Goal: Book appointment/travel/reservation

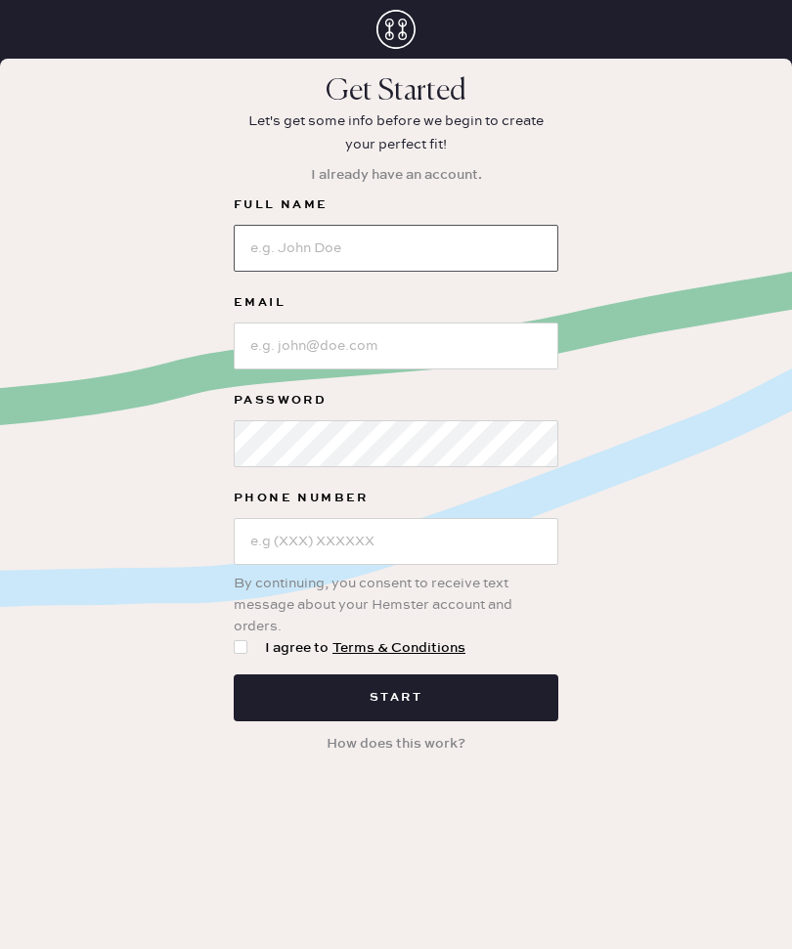
click at [495, 253] on input at bounding box center [396, 248] width 325 height 47
type input "Katherine"
click at [474, 348] on input at bounding box center [396, 346] width 325 height 47
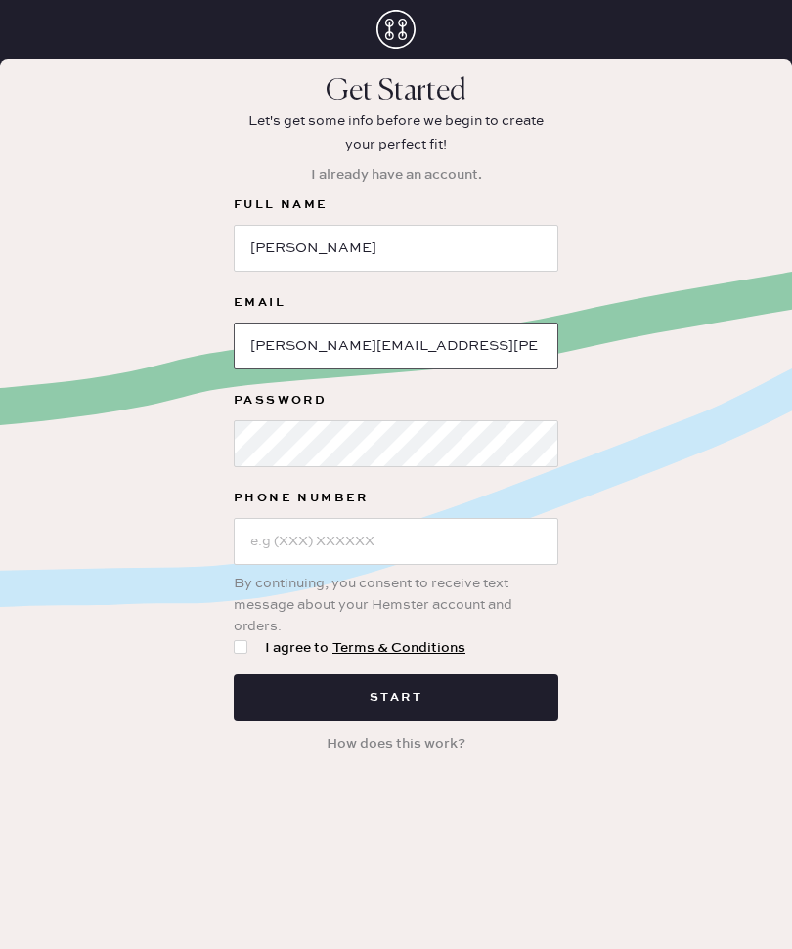
type input "Katherine.becquet@gmail.com"
click at [461, 537] on input "text" at bounding box center [396, 541] width 325 height 47
type input "(337) 303-2480"
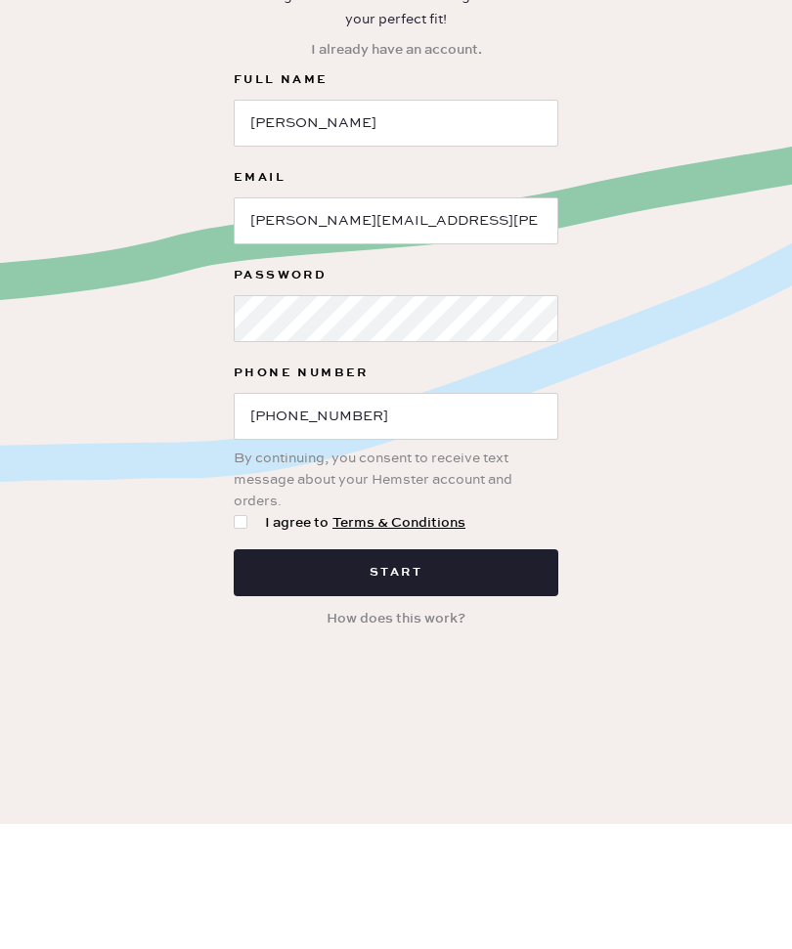
click at [252, 637] on div at bounding box center [245, 648] width 22 height 22
click at [235, 637] on input "I agree to Terms & Conditions" at bounding box center [234, 637] width 1 height 1
checkbox input "true"
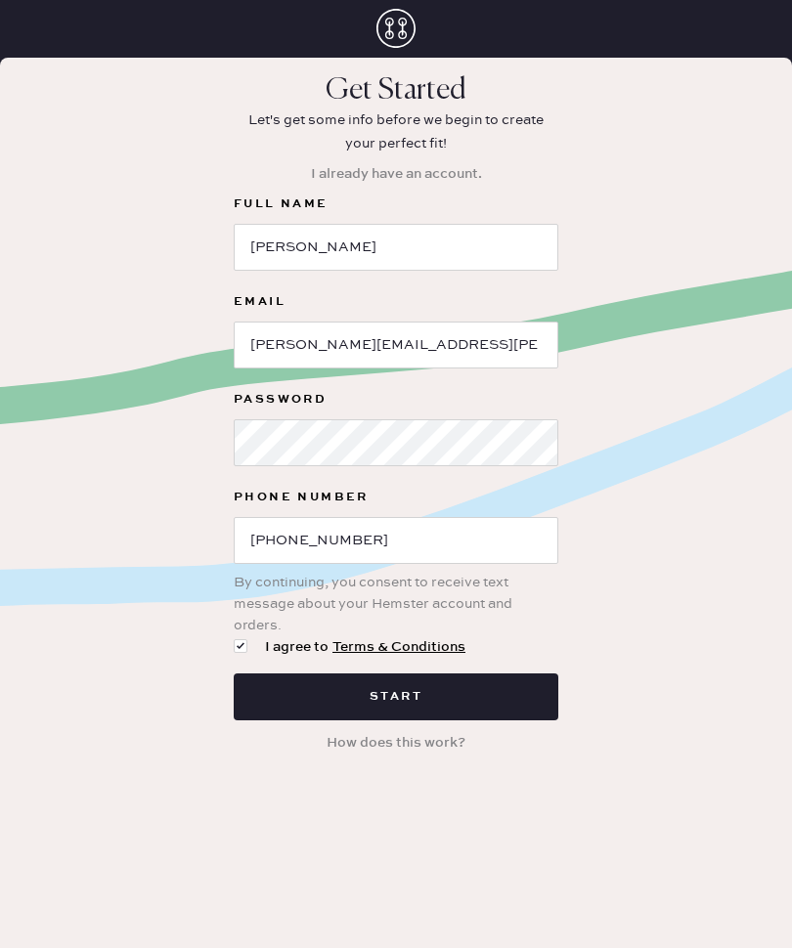
click at [519, 691] on button "Start" at bounding box center [396, 697] width 325 height 47
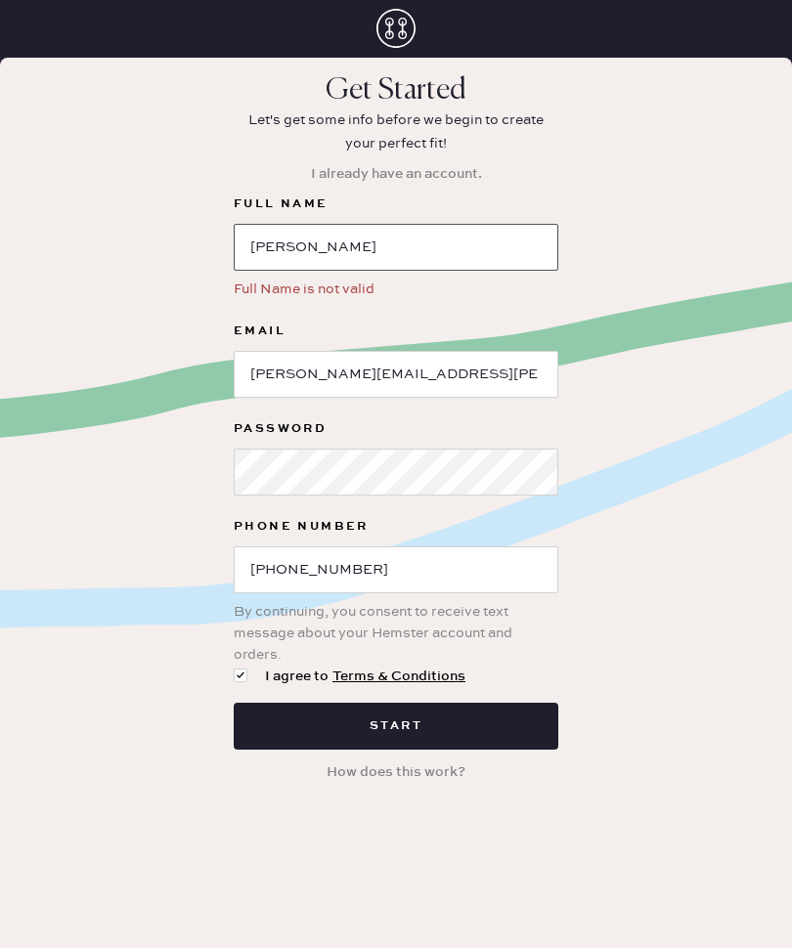
click at [492, 265] on input "Katherine" at bounding box center [396, 248] width 325 height 47
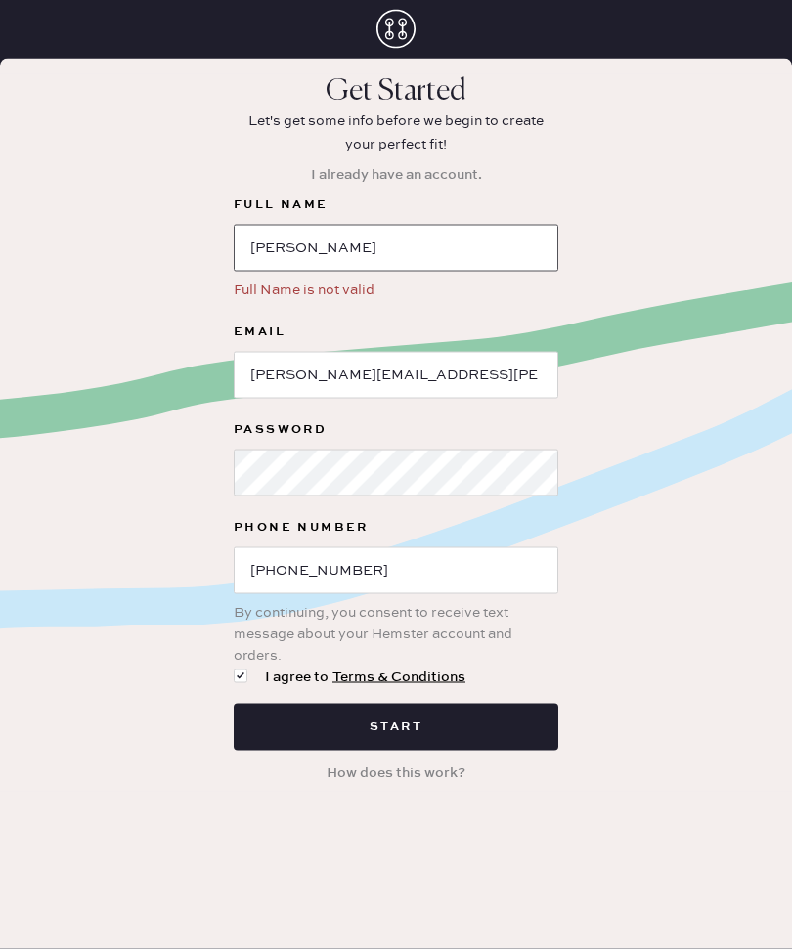
scroll to position [65, 0]
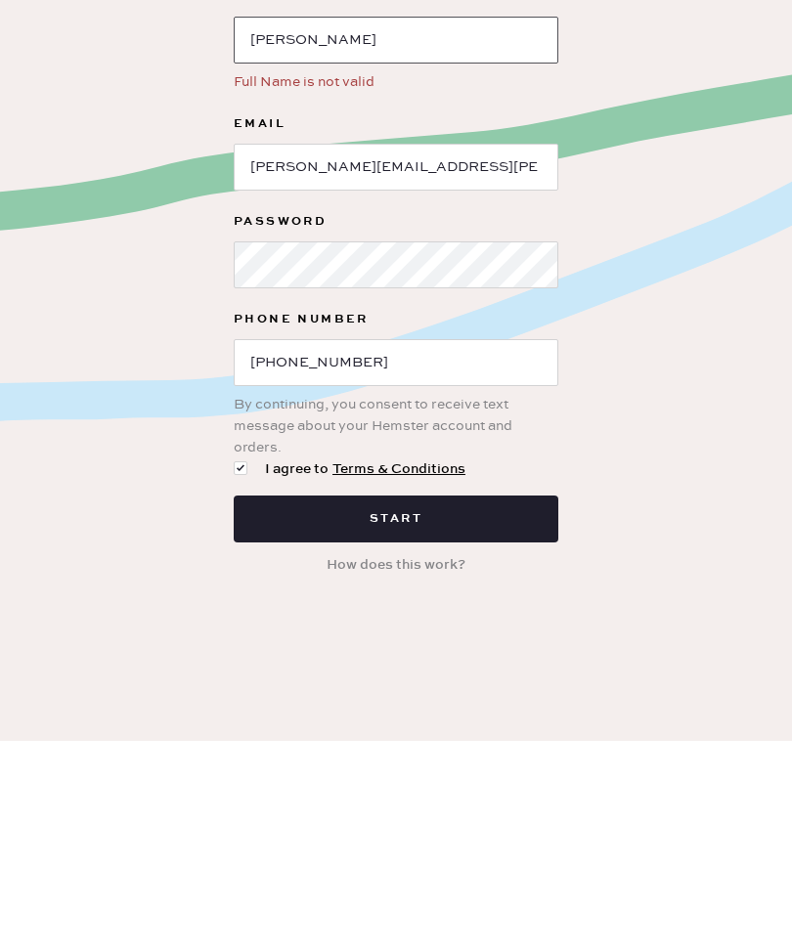
type input "Katherine Becquet"
click at [536, 704] on button "Start" at bounding box center [396, 727] width 325 height 47
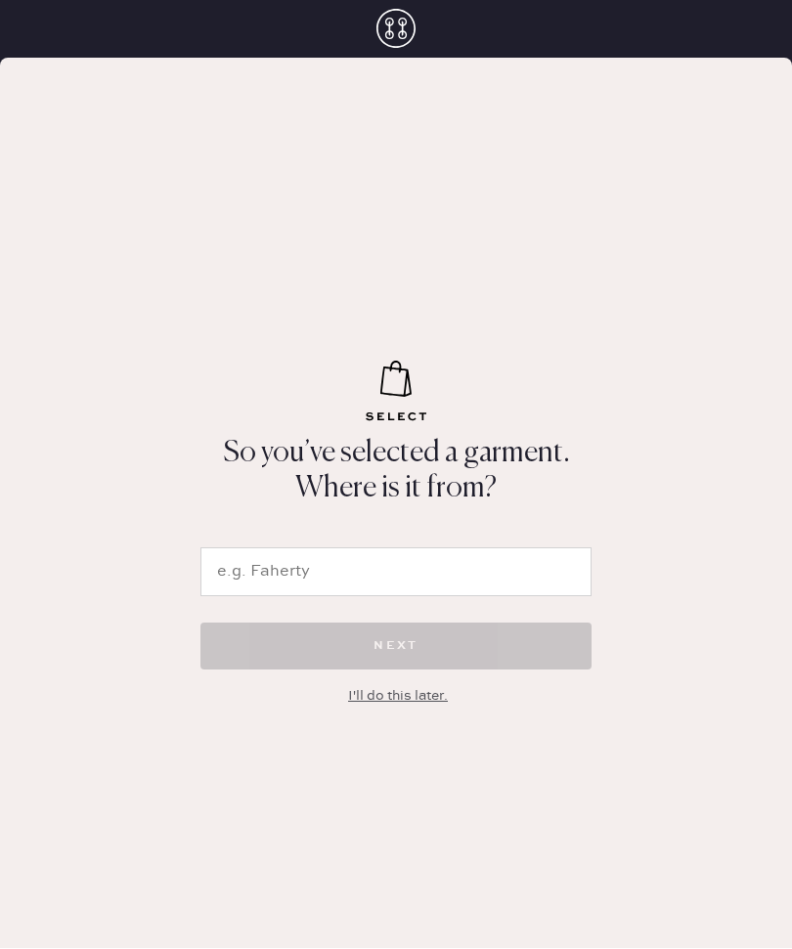
scroll to position [1, 0]
click at [423, 597] on input "text" at bounding box center [395, 572] width 391 height 49
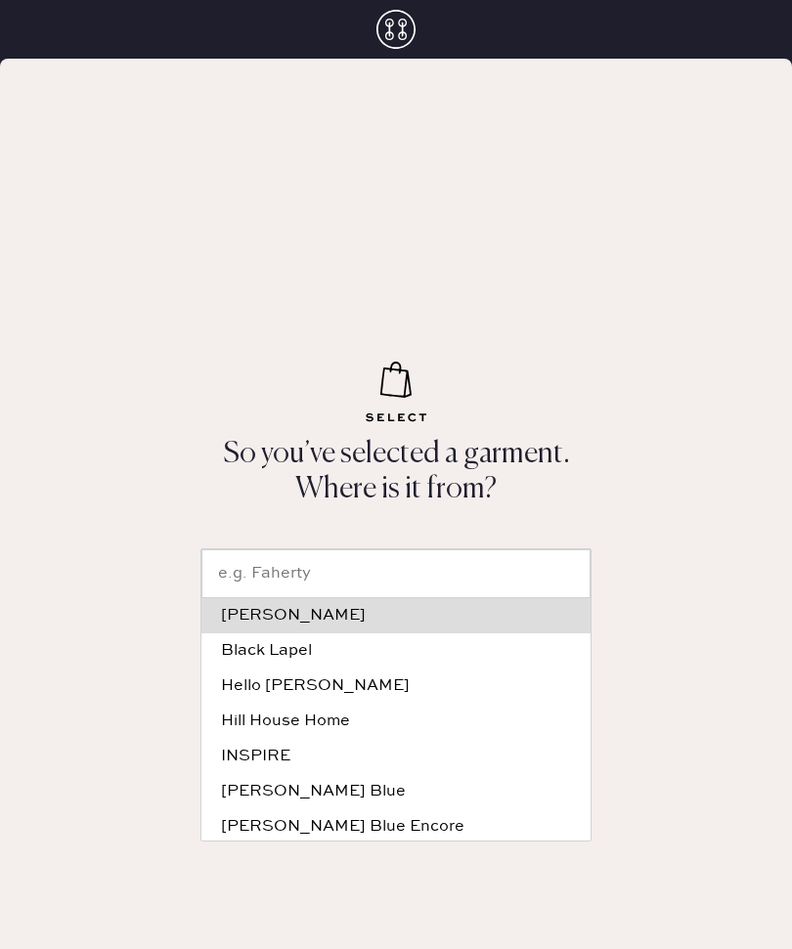
scroll to position [0, 0]
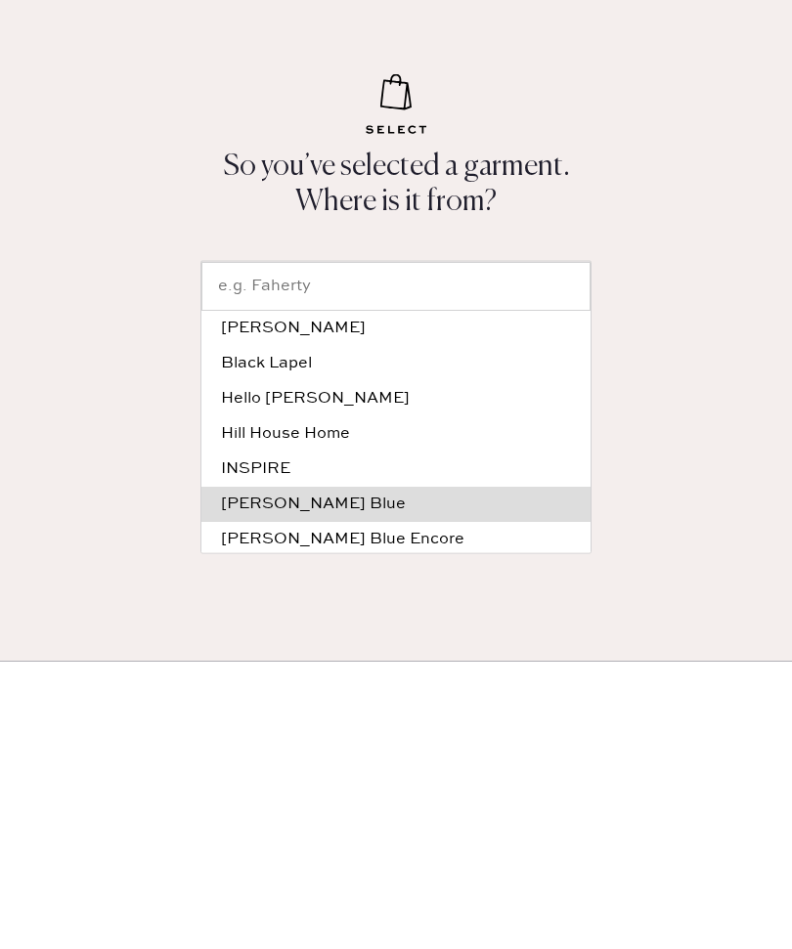
click at [428, 784] on div "Kennedy Blue" at bounding box center [396, 792] width 350 height 16
type input "Kennedy Blue"
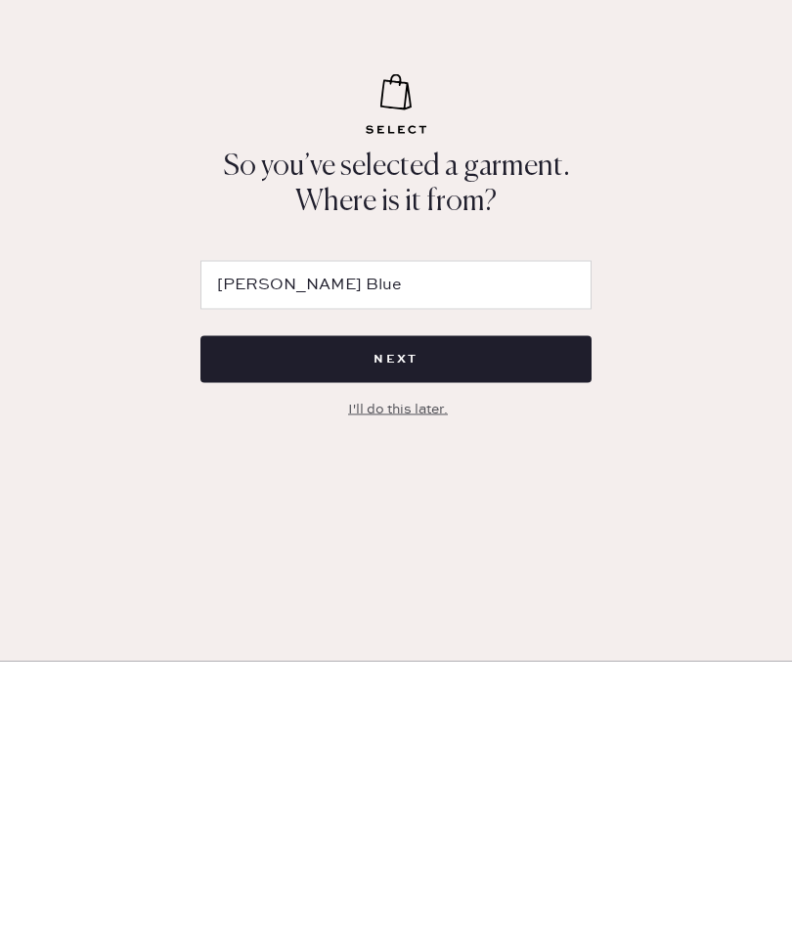
click at [536, 624] on button "NEXT" at bounding box center [395, 647] width 391 height 47
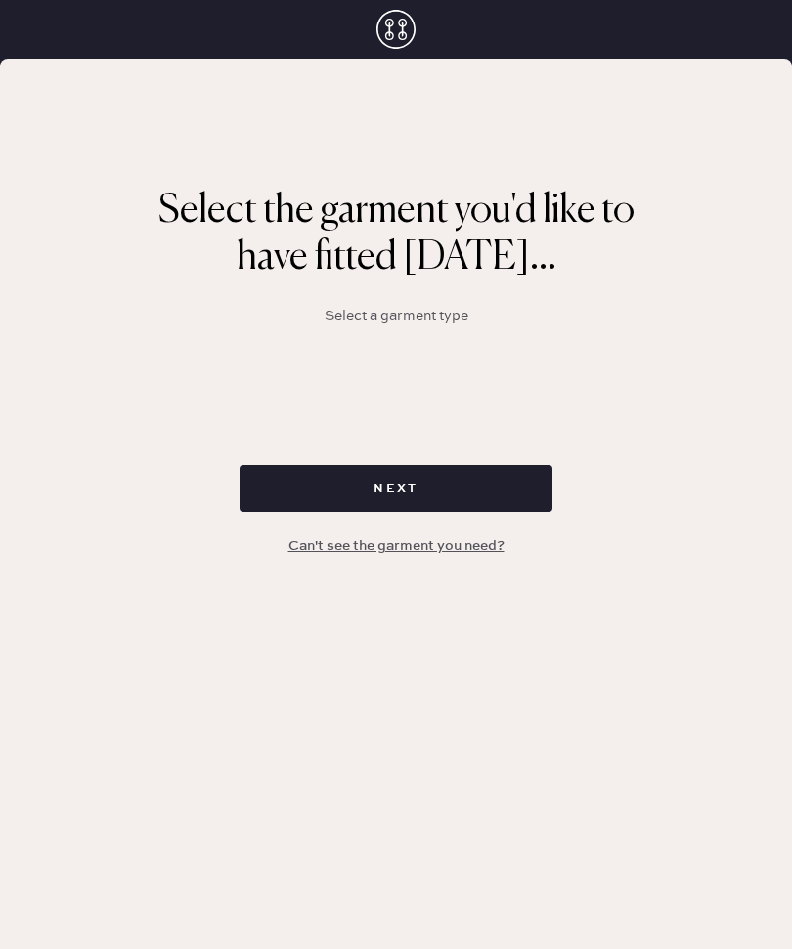
click at [514, 493] on button "Next" at bounding box center [395, 488] width 313 height 47
click at [419, 338] on div "Select the garment you'd like to have fitted today... Select a garment type Nex…" at bounding box center [396, 346] width 760 height 512
click at [434, 313] on p "Select a garment type" at bounding box center [397, 316] width 144 height 22
click at [456, 591] on button "Can't see the garment you need?" at bounding box center [396, 583] width 239 height 37
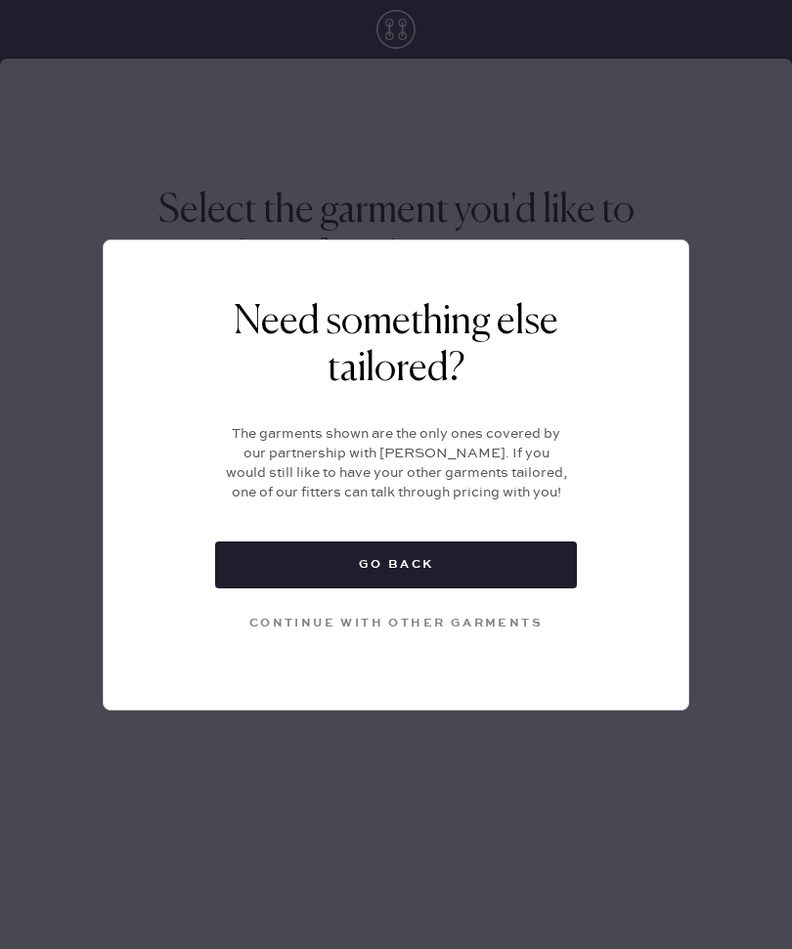
click at [489, 545] on button "Go back" at bounding box center [396, 565] width 362 height 47
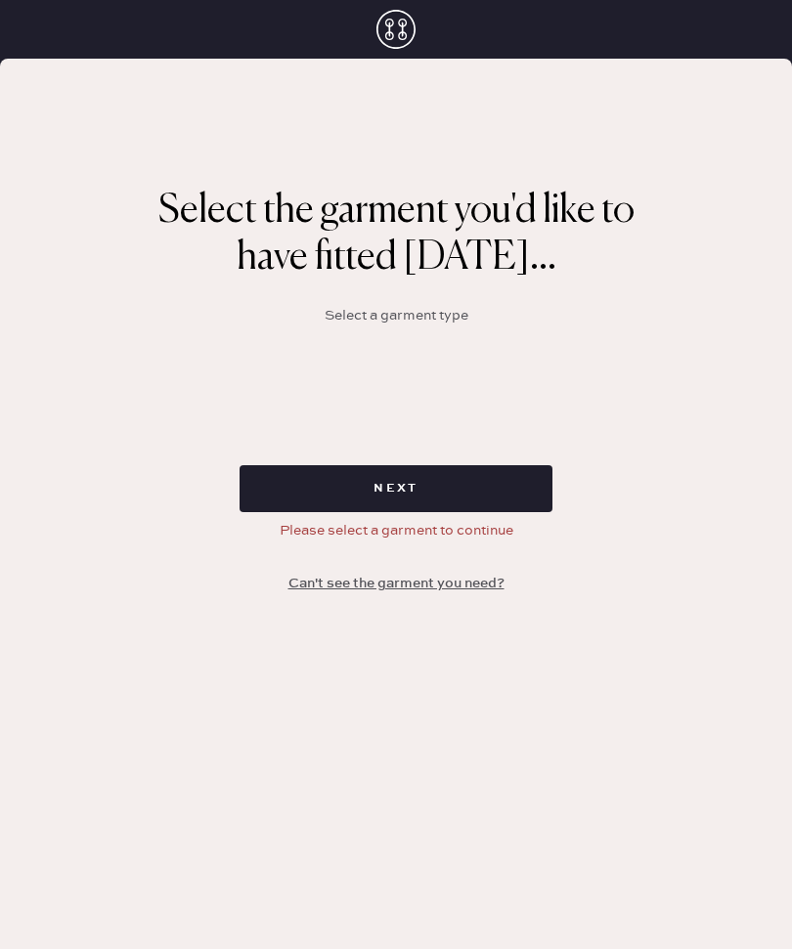
click at [448, 332] on div "Select the garment you'd like to have fitted today... Select a garment type Nex…" at bounding box center [396, 346] width 760 height 512
click at [377, 323] on p "Select a garment type" at bounding box center [397, 316] width 144 height 22
click at [287, 389] on div "Select the garment you'd like to have fitted today... Select a garment type Nex…" at bounding box center [396, 346] width 760 height 512
click at [354, 393] on div "Select the garment you'd like to have fitted today... Select a garment type Nex…" at bounding box center [396, 346] width 760 height 512
click at [292, 441] on div "Select the garment you'd like to have fitted today... Select a garment type Nex…" at bounding box center [396, 346] width 760 height 512
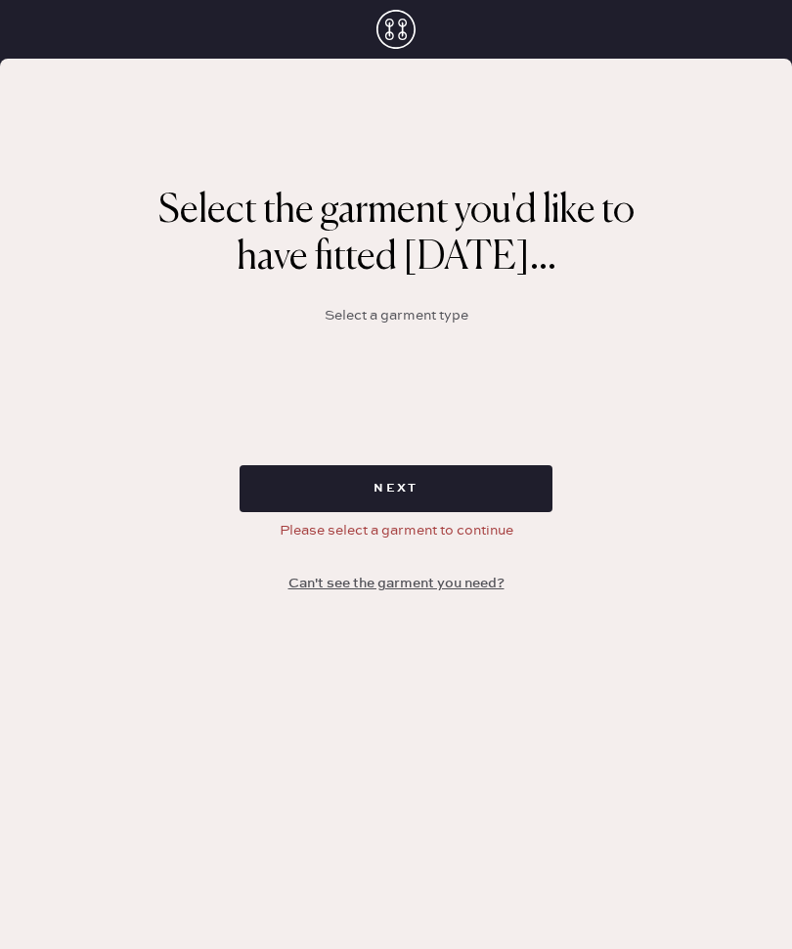
click at [442, 383] on div "Select the garment you'd like to have fitted today... Select a garment type Nex…" at bounding box center [396, 346] width 760 height 512
click at [549, 375] on div "Select the garment you'd like to have fitted today... Select a garment type Nex…" at bounding box center [396, 346] width 760 height 512
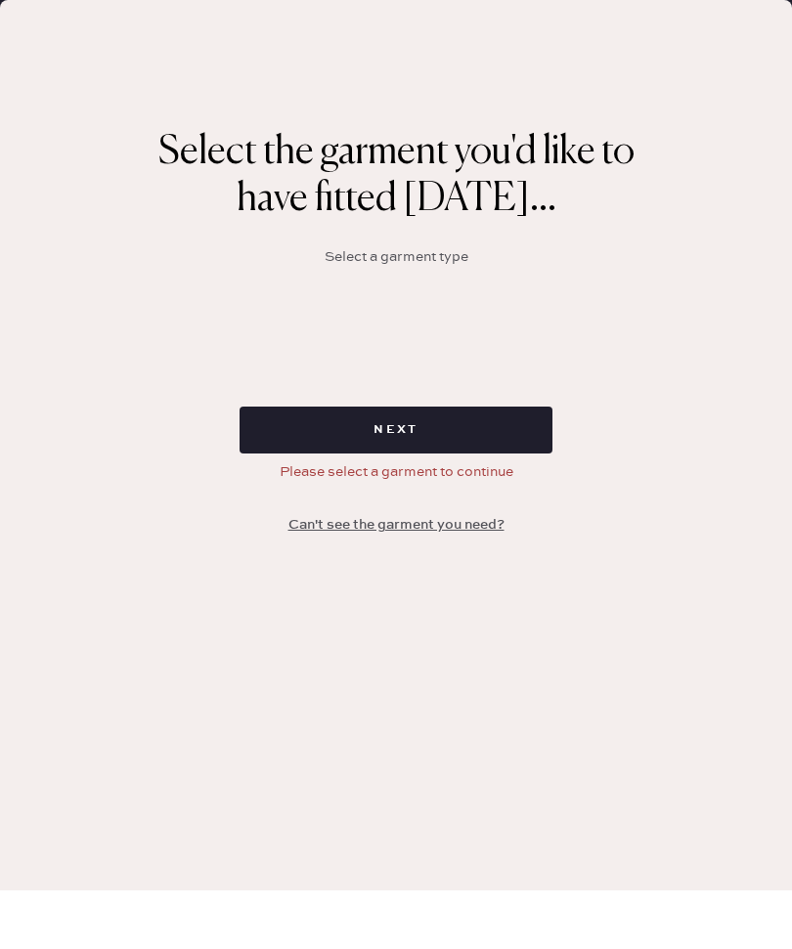
scroll to position [59, 0]
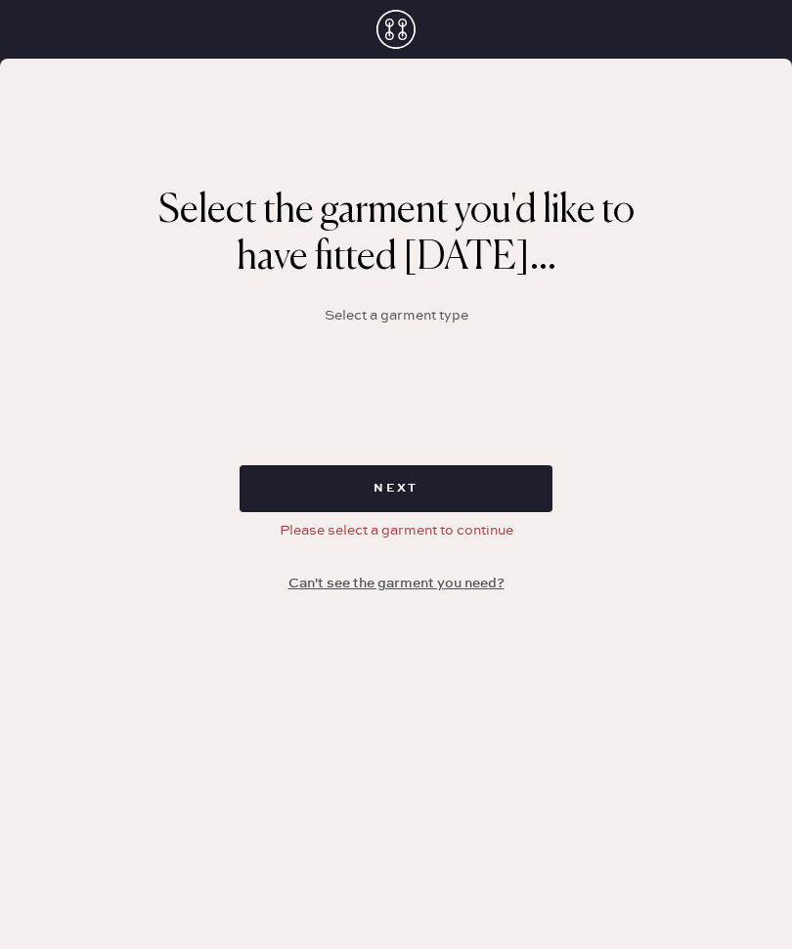
click at [501, 465] on button "Next" at bounding box center [395, 488] width 313 height 47
click at [487, 326] on div "Select the garment you'd like to have fitted today... Select a garment type Nex…" at bounding box center [396, 346] width 760 height 512
click at [486, 326] on div "Select the garment you'd like to have fitted today... Select a garment type Nex…" at bounding box center [396, 346] width 760 height 512
click at [514, 321] on div "Select the garment you'd like to have fitted today... Select a garment type Nex…" at bounding box center [396, 346] width 760 height 512
click at [398, 326] on div "Select the garment you'd like to have fitted today... Select a garment type Nex…" at bounding box center [396, 346] width 760 height 512
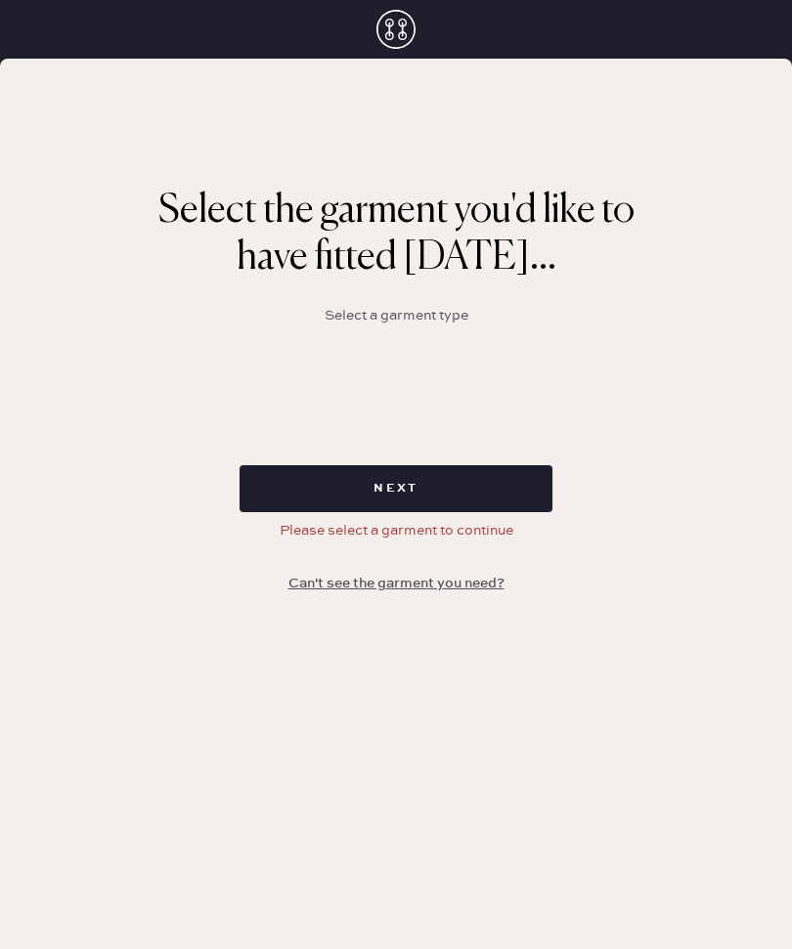
click at [388, 565] on button "Can't see the garment you need?" at bounding box center [396, 583] width 239 height 37
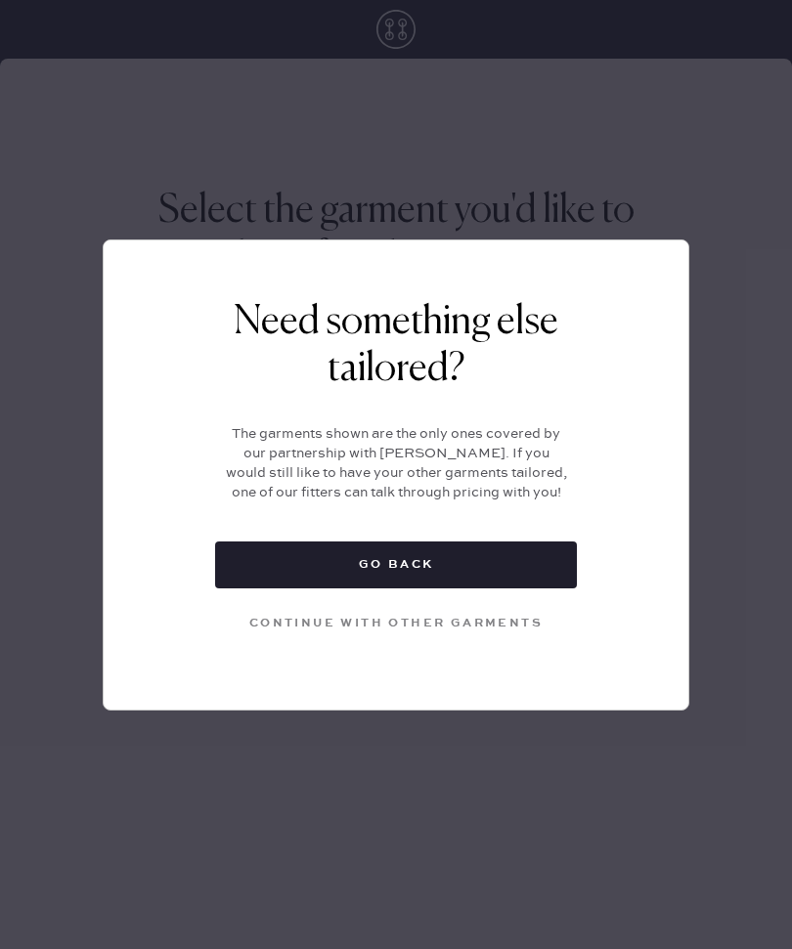
click at [508, 616] on button "Continue with other garments" at bounding box center [396, 623] width 360 height 39
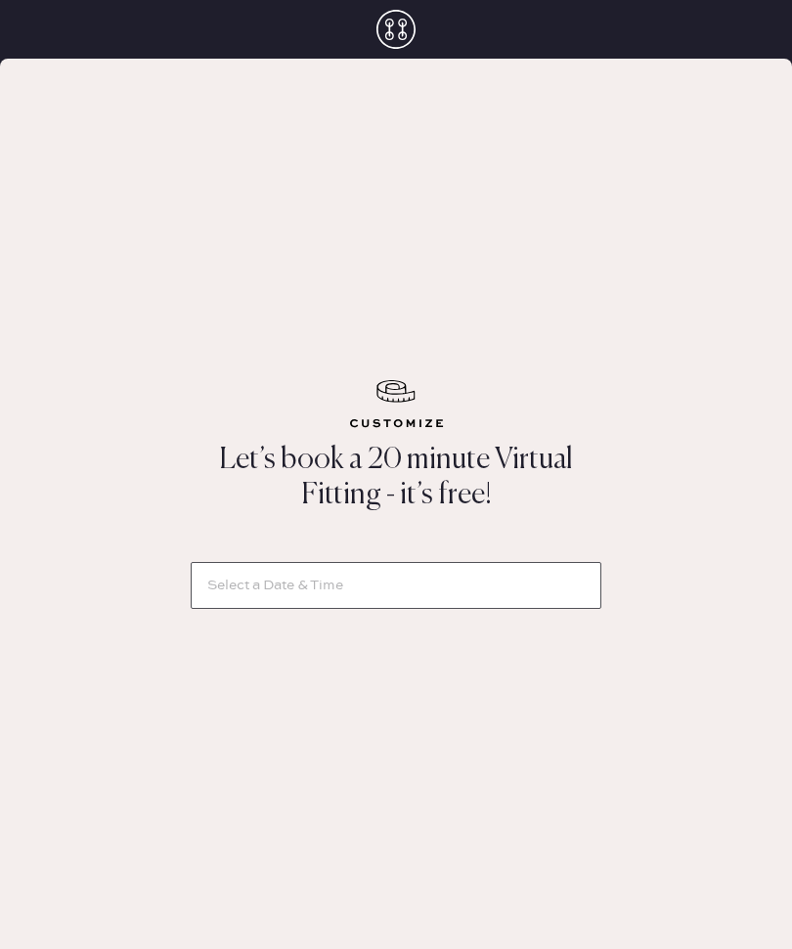
click at [412, 609] on input "text" at bounding box center [396, 585] width 411 height 47
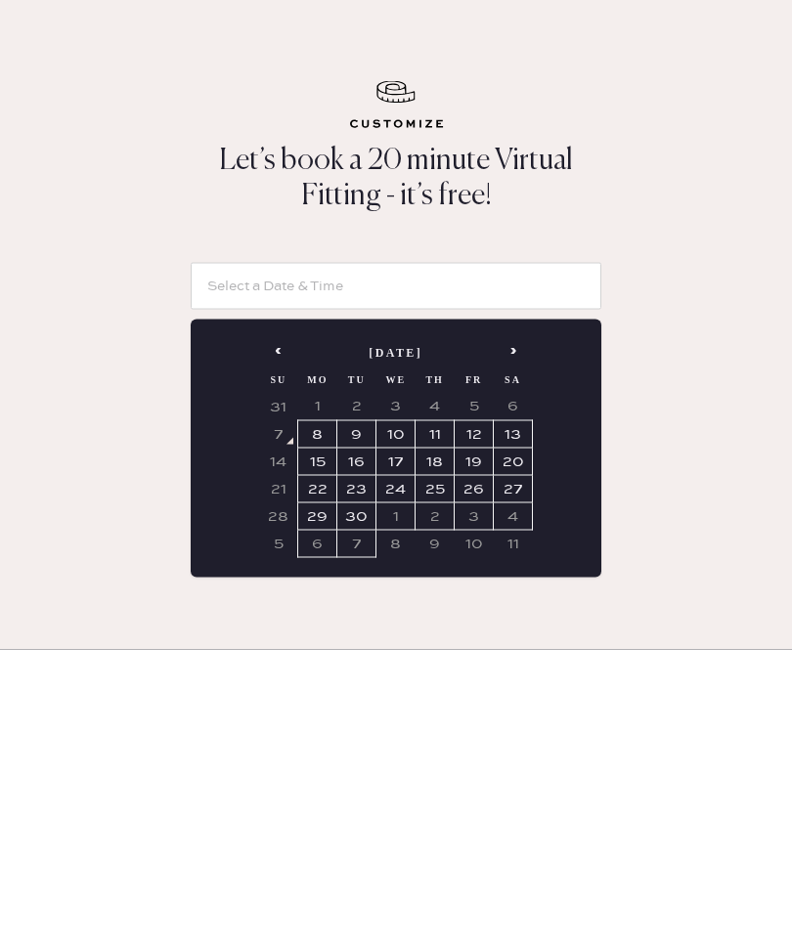
click at [321, 720] on td "8" at bounding box center [317, 733] width 39 height 27
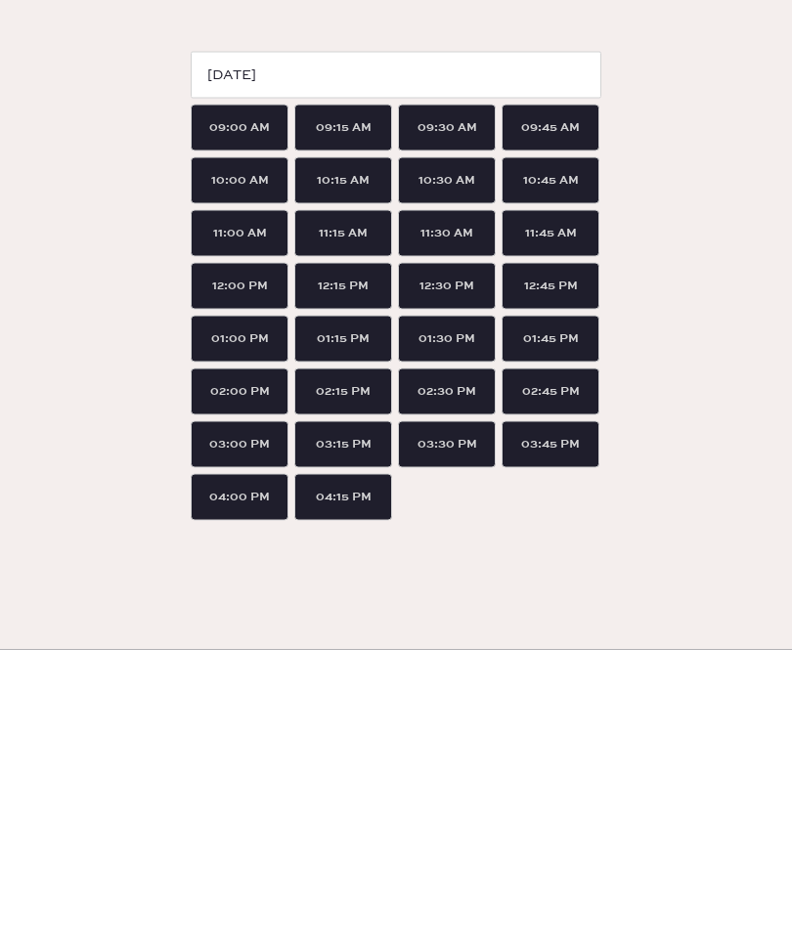
type input "09.08.25"
